Goal: Transaction & Acquisition: Purchase product/service

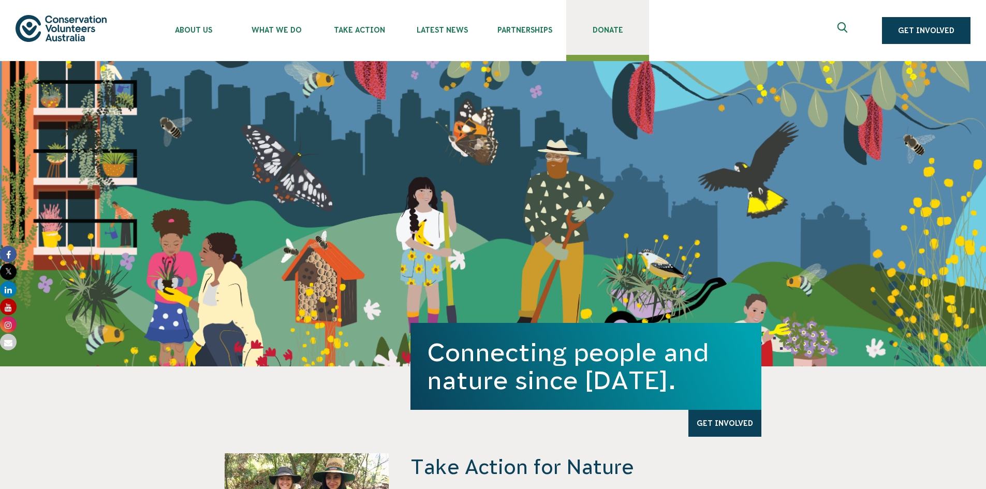
click at [592, 26] on span "Donate" at bounding box center [607, 30] width 83 height 8
click at [606, 28] on span "Donate" at bounding box center [607, 30] width 83 height 8
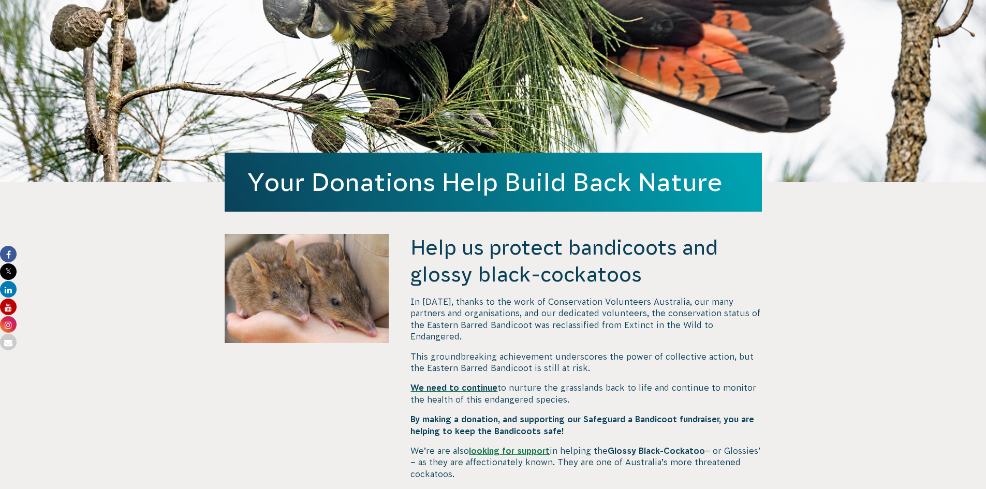
scroll to position [155, 0]
